Goal: Information Seeking & Learning: Learn about a topic

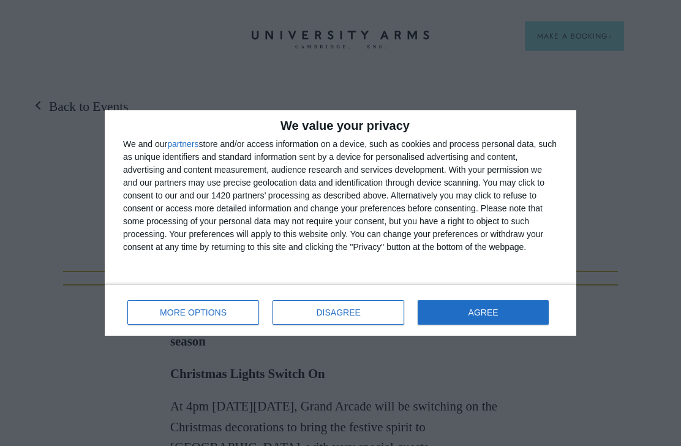
click at [368, 316] on button "DISAGREE" at bounding box center [339, 312] width 132 height 25
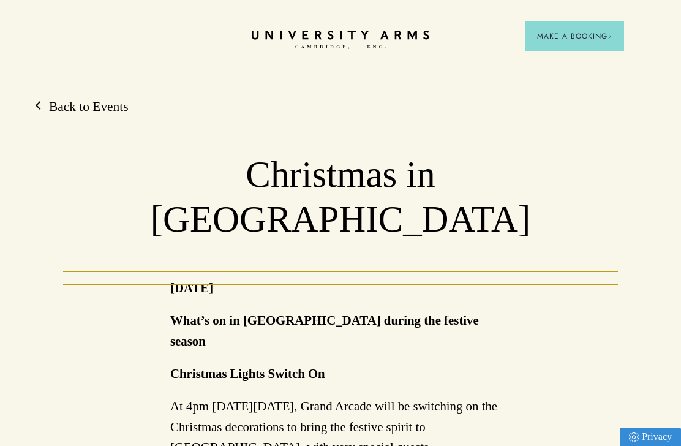
click at [97, 98] on link "Back to Events" at bounding box center [83, 107] width 92 height 18
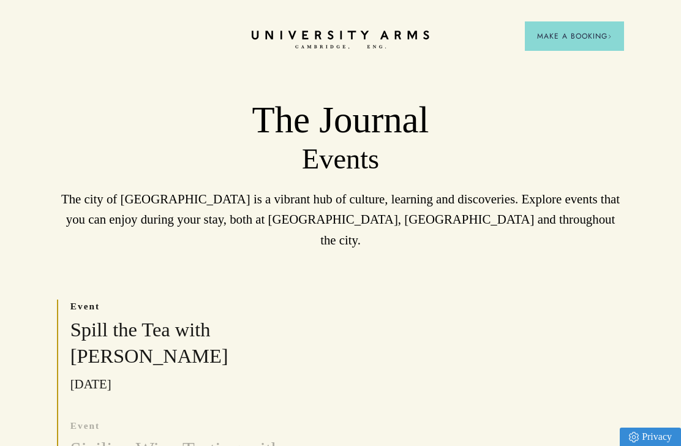
click at [596, 34] on span "Make a Booking" at bounding box center [574, 36] width 75 height 11
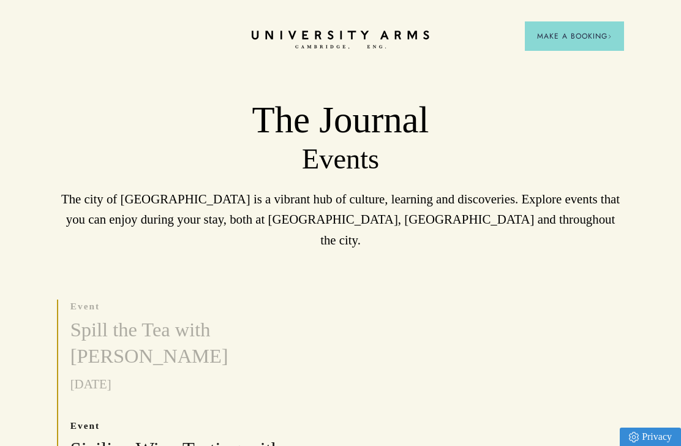
click at [656, 44] on header "CAMBRIDGE’S LEADING LUXURY HOTEL SINCE 1834 Make a Booking" at bounding box center [340, 33] width 681 height 67
click at [593, 33] on span "Make a Booking" at bounding box center [574, 36] width 75 height 11
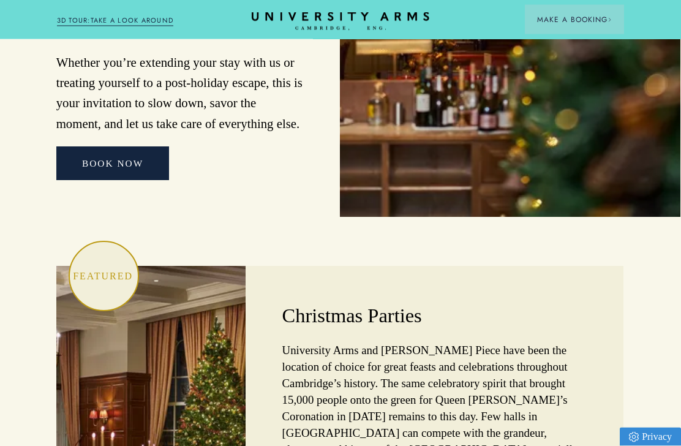
scroll to position [3349, 1]
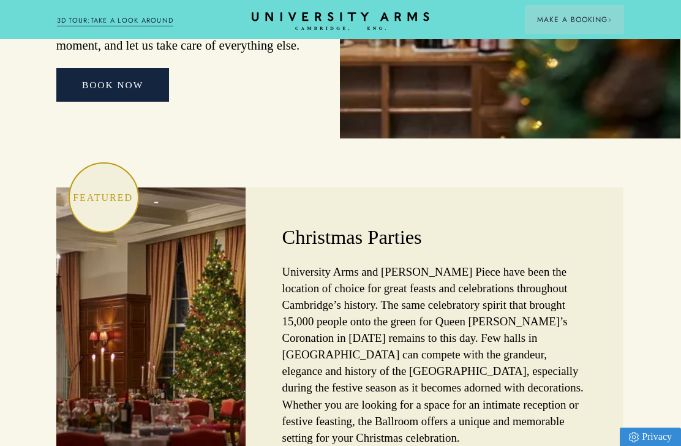
scroll to position [3431, 1]
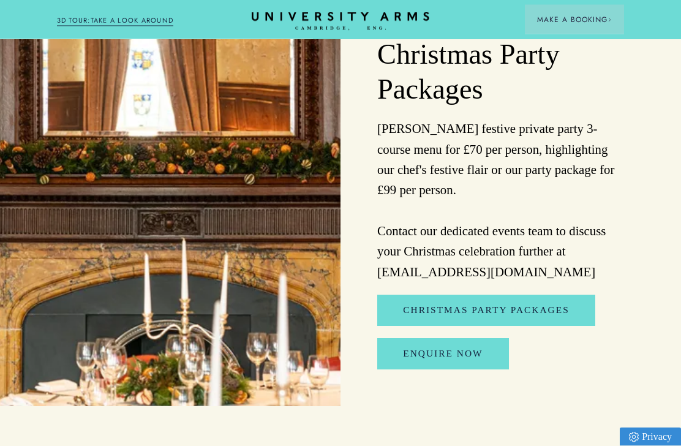
scroll to position [1313, 0]
click at [565, 300] on link "Christmas Party Packages" at bounding box center [485, 310] width 217 height 31
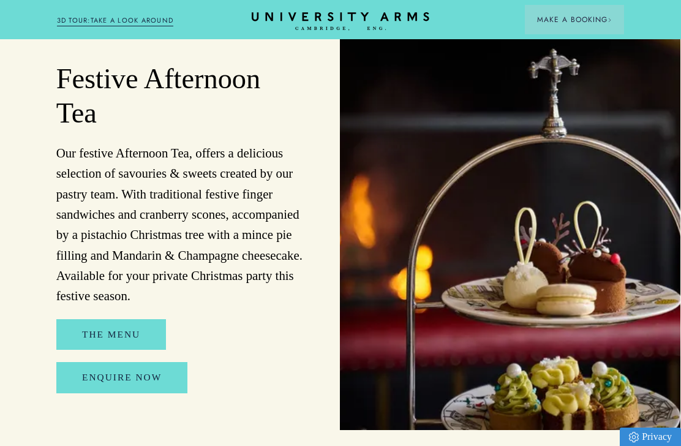
scroll to position [1733, 1]
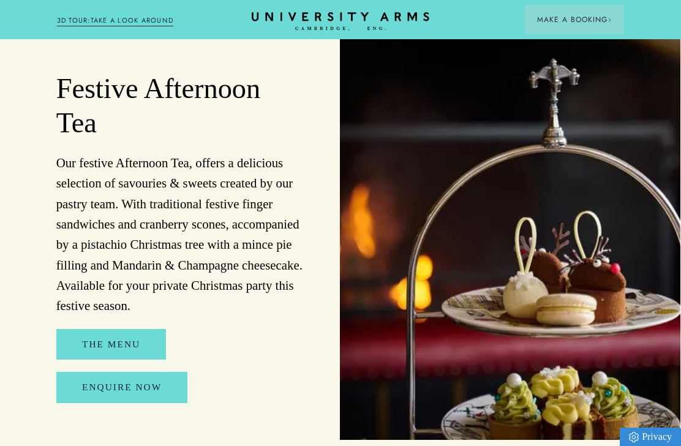
click at [126, 330] on link "The Menu" at bounding box center [111, 344] width 110 height 31
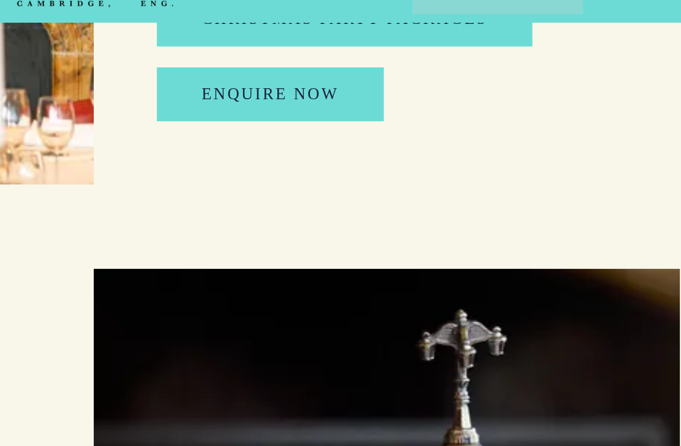
scroll to position [1443, 0]
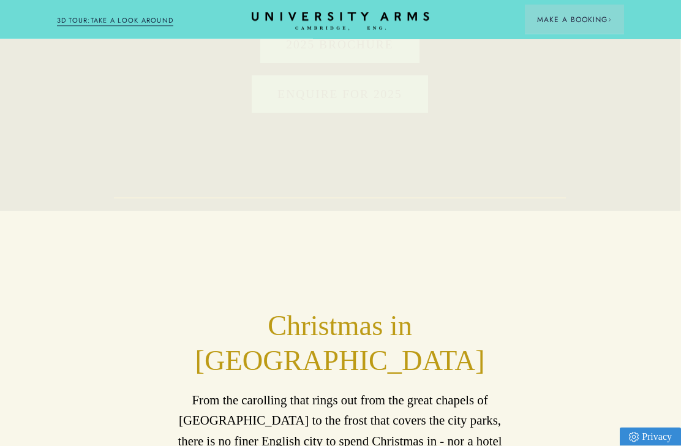
scroll to position [3431, 1]
